Goal: Information Seeking & Learning: Understand process/instructions

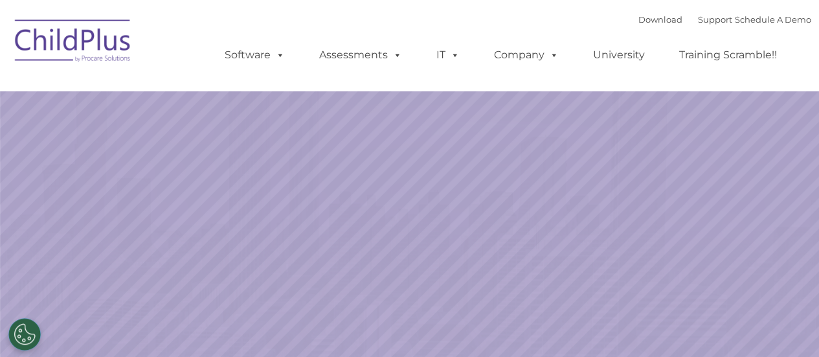
select select "MEDIUM"
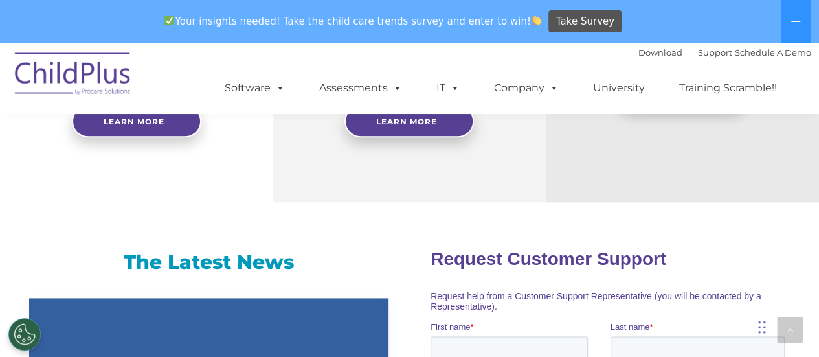
scroll to position [730, 0]
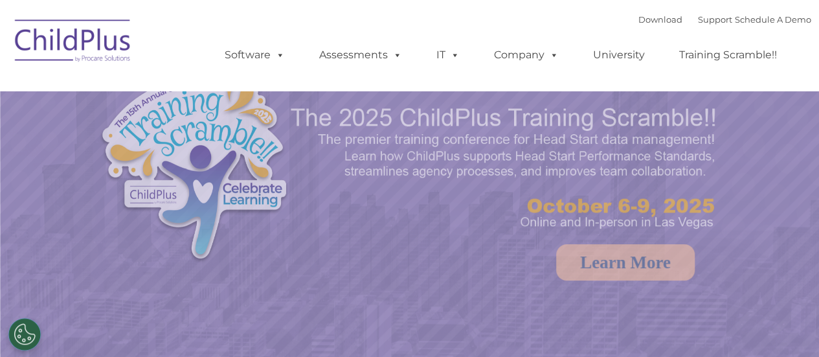
select select "MEDIUM"
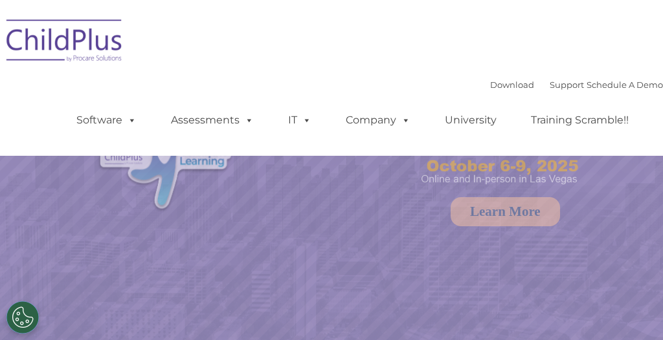
select select "MEDIUM"
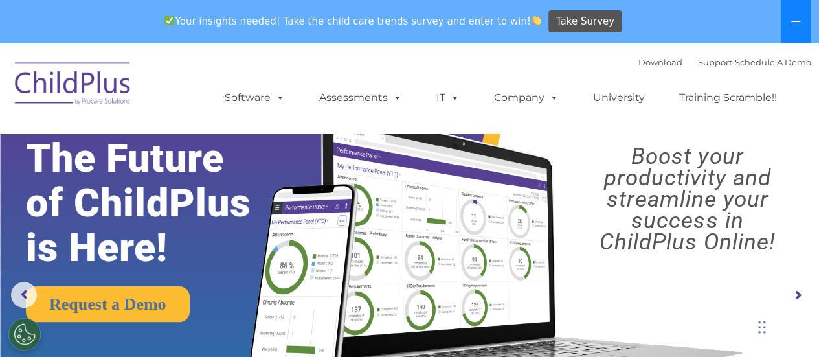
drag, startPoint x: 802, startPoint y: 20, endPoint x: 795, endPoint y: 20, distance: 7.8
click at [662, 20] on button at bounding box center [795, 21] width 30 height 43
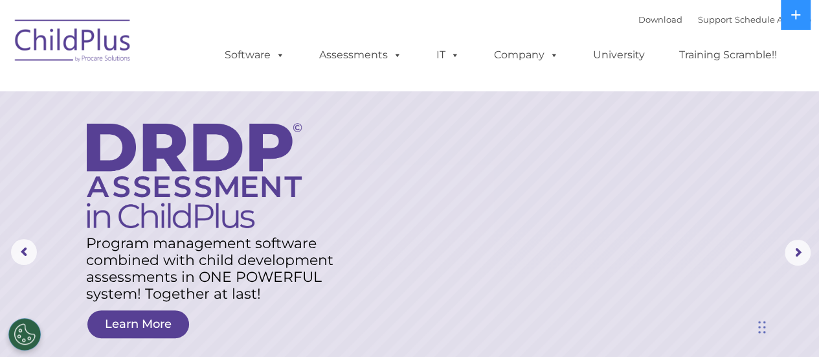
click at [50, 52] on img at bounding box center [72, 42] width 129 height 65
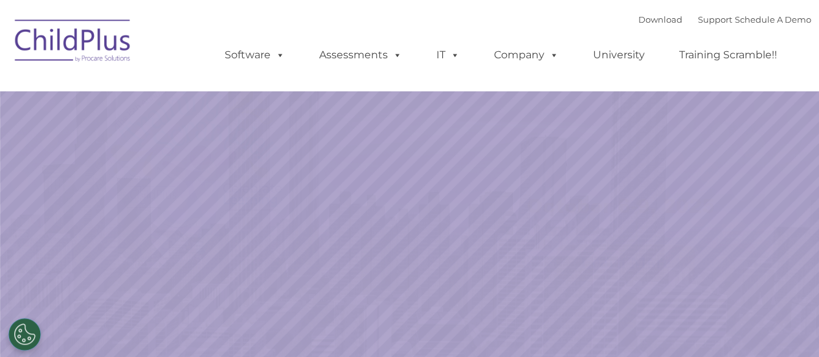
select select "MEDIUM"
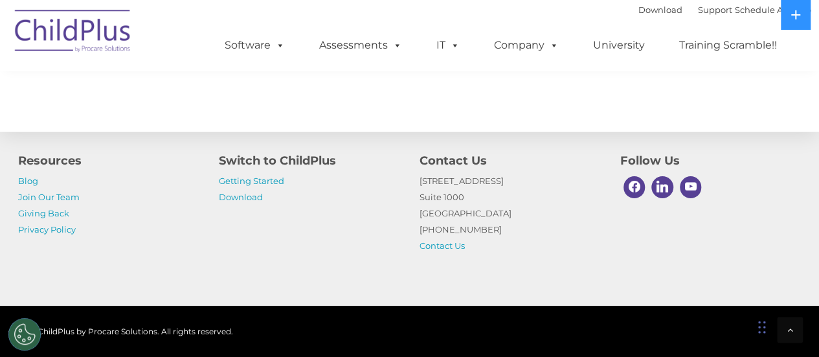
scroll to position [1612, 0]
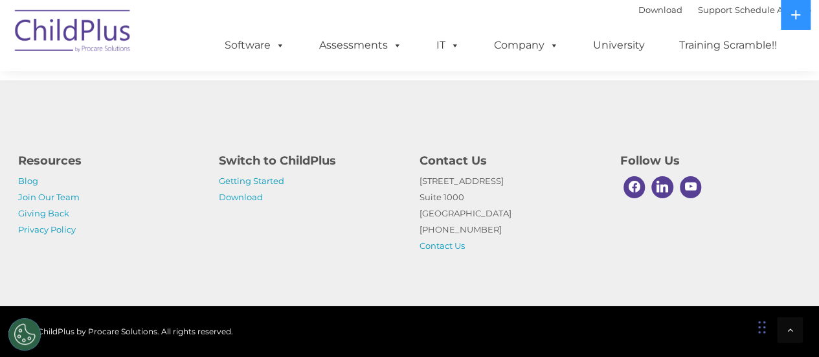
click at [258, 173] on p "Getting Started Download" at bounding box center [309, 189] width 181 height 32
click at [261, 179] on link "Getting Started" at bounding box center [251, 180] width 65 height 10
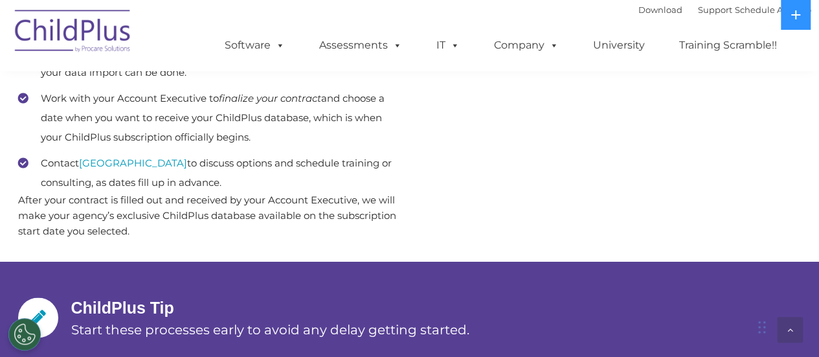
scroll to position [802, 0]
